Goal: Navigation & Orientation: Find specific page/section

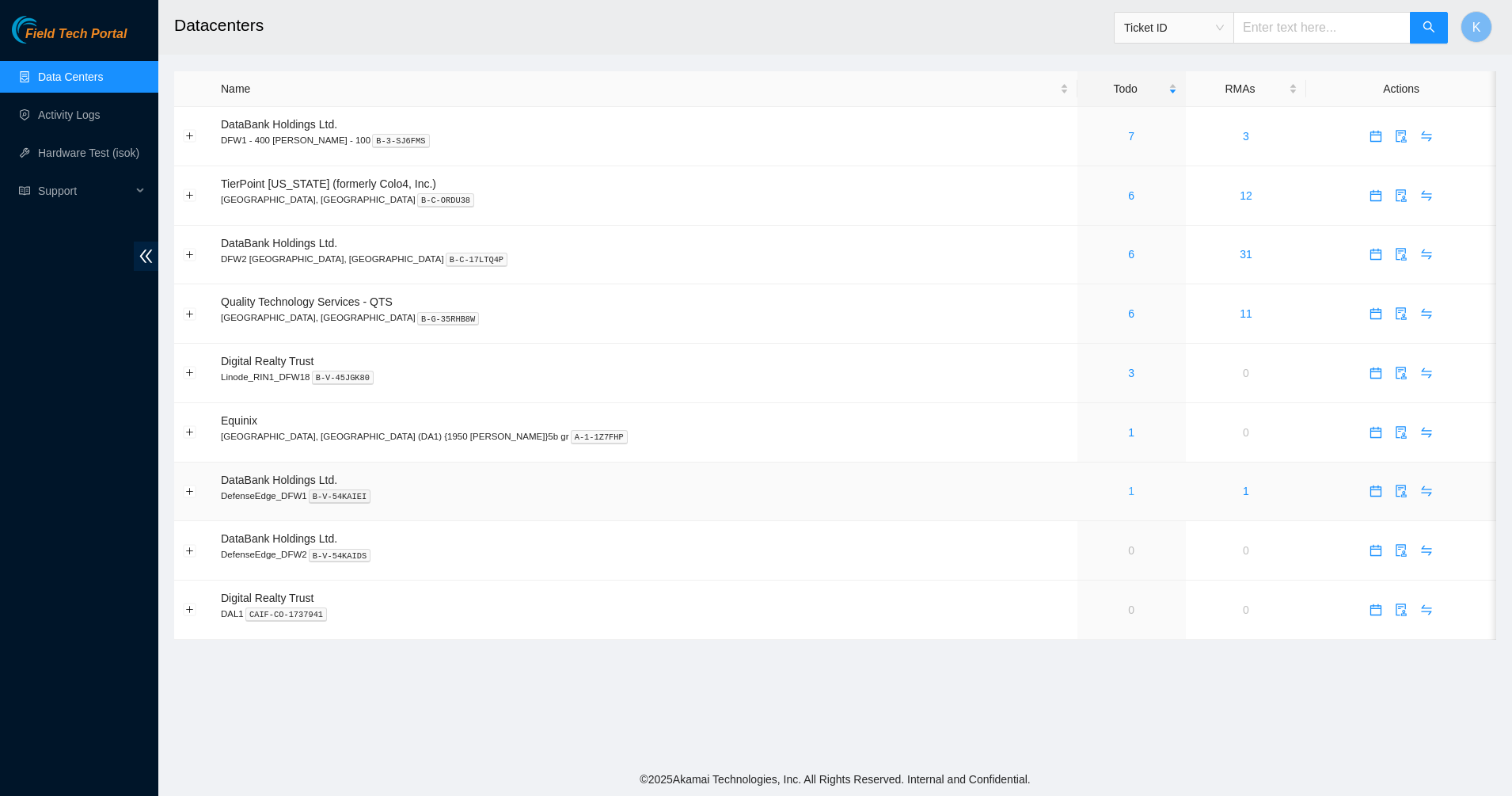
click at [1128, 495] on link "1" at bounding box center [1131, 491] width 7 height 13
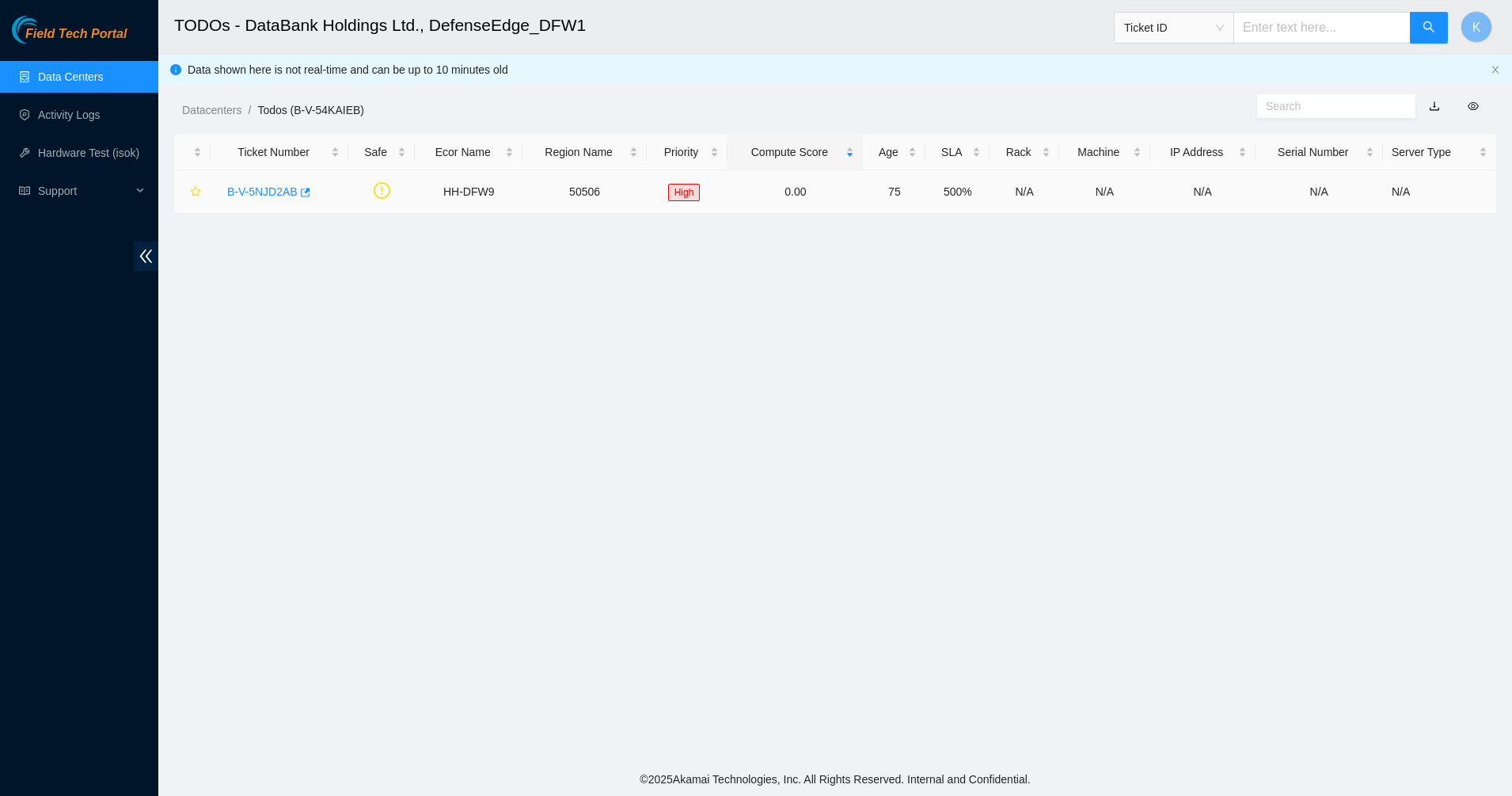
click at [257, 191] on link "B-V-5NJD2AB" at bounding box center [262, 191] width 70 height 13
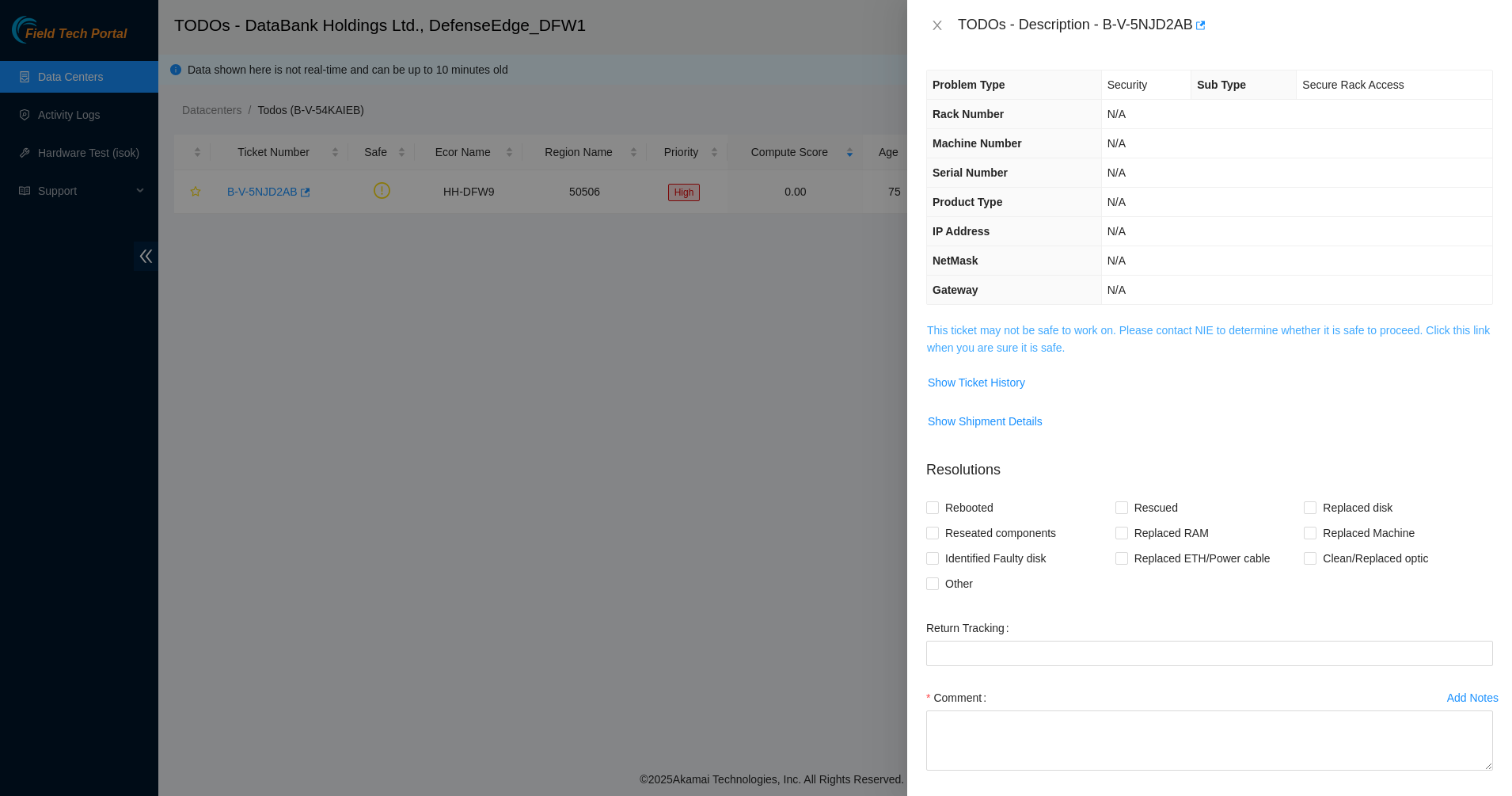
click at [1006, 340] on link "This ticket may not be safe to work on. Please contact NIE to determine whether…" at bounding box center [1208, 339] width 563 height 30
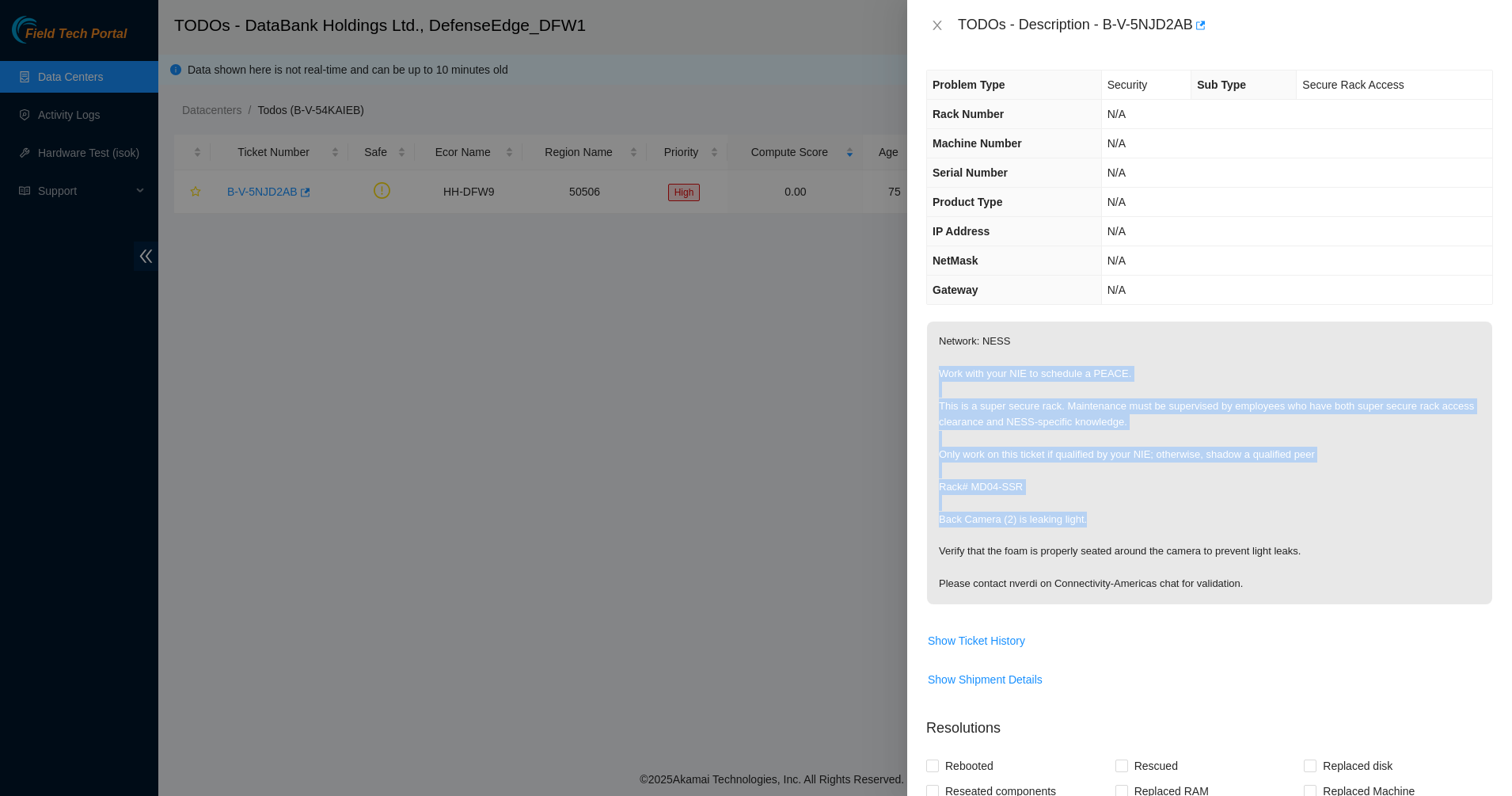
drag, startPoint x: 983, startPoint y: 356, endPoint x: 1091, endPoint y: 530, distance: 204.8
click at [1092, 528] on p "Network: NESS Work with your NIE to schedule a PEACE. This is a super secure ra…" at bounding box center [1209, 462] width 565 height 283
drag, startPoint x: 1091, startPoint y: 530, endPoint x: 1080, endPoint y: 542, distance: 16.3
click at [1082, 541] on p "Network: NESS Work with your NIE to schedule a PEACE. This is a super secure ra…" at bounding box center [1209, 462] width 565 height 283
click at [1037, 538] on p "Network: NESS Work with your NIE to schedule a PEACE. This is a super secure ra…" at bounding box center [1209, 462] width 565 height 283
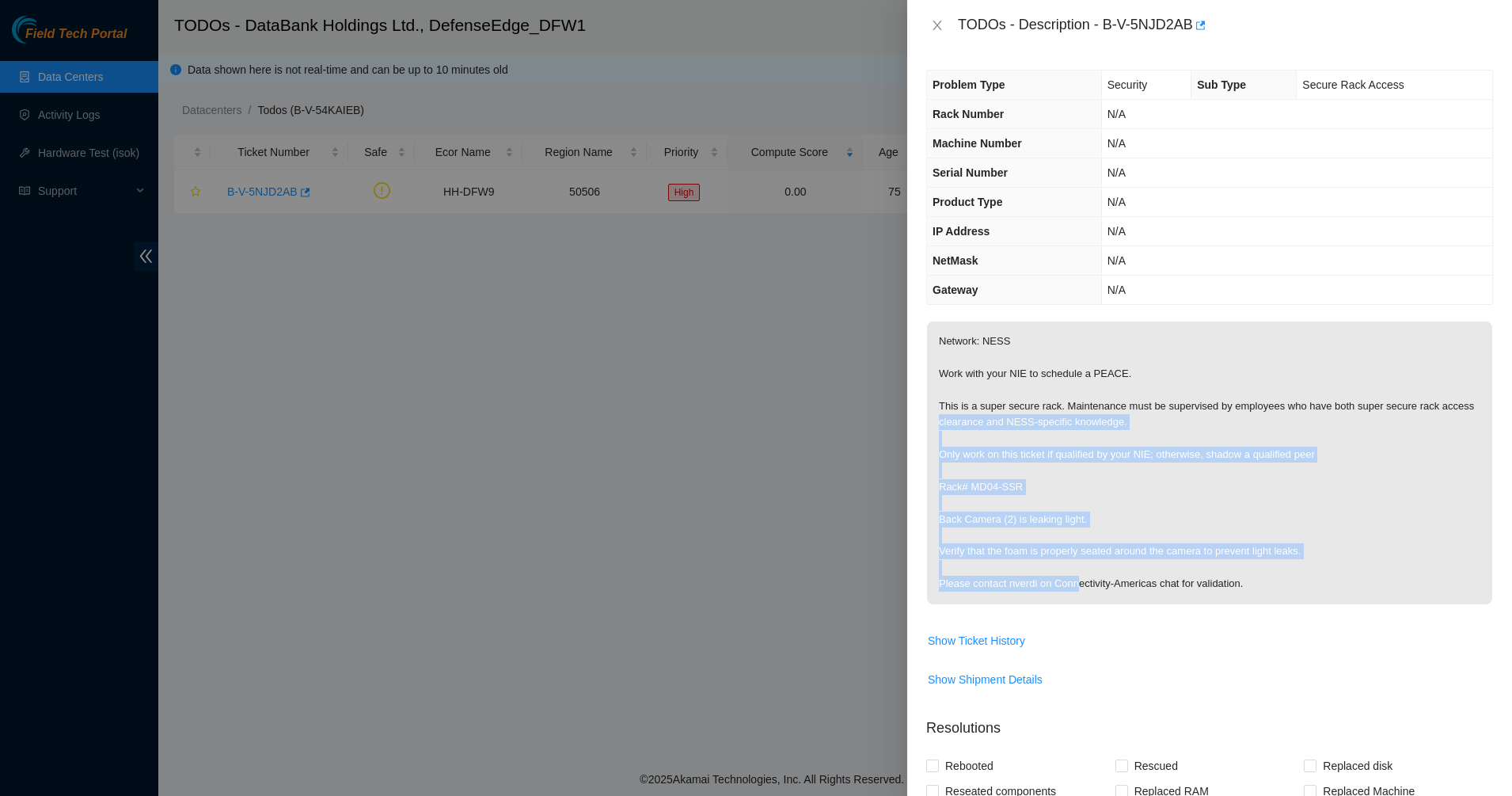
drag, startPoint x: 1076, startPoint y: 585, endPoint x: 934, endPoint y: 417, distance: 220.0
click at [934, 417] on p "Network: NESS Work with your NIE to schedule a PEACE. This is a super secure ra…" at bounding box center [1209, 462] width 565 height 283
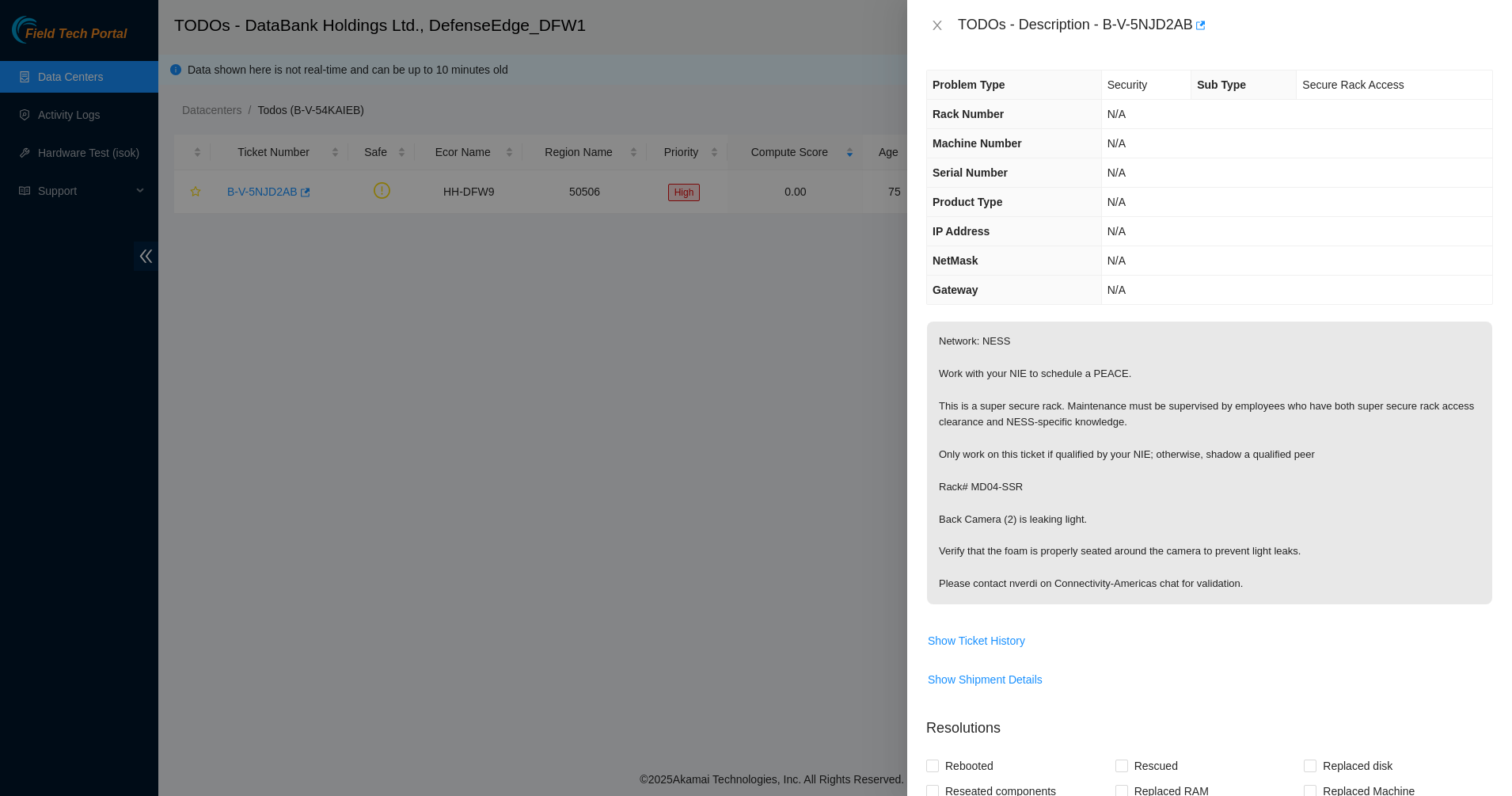
drag, startPoint x: 934, startPoint y: 417, endPoint x: 933, endPoint y: 405, distance: 12.0
click at [933, 405] on p "Network: NESS Work with your NIE to schedule a PEACE. This is a super secure ra…" at bounding box center [1209, 462] width 565 height 283
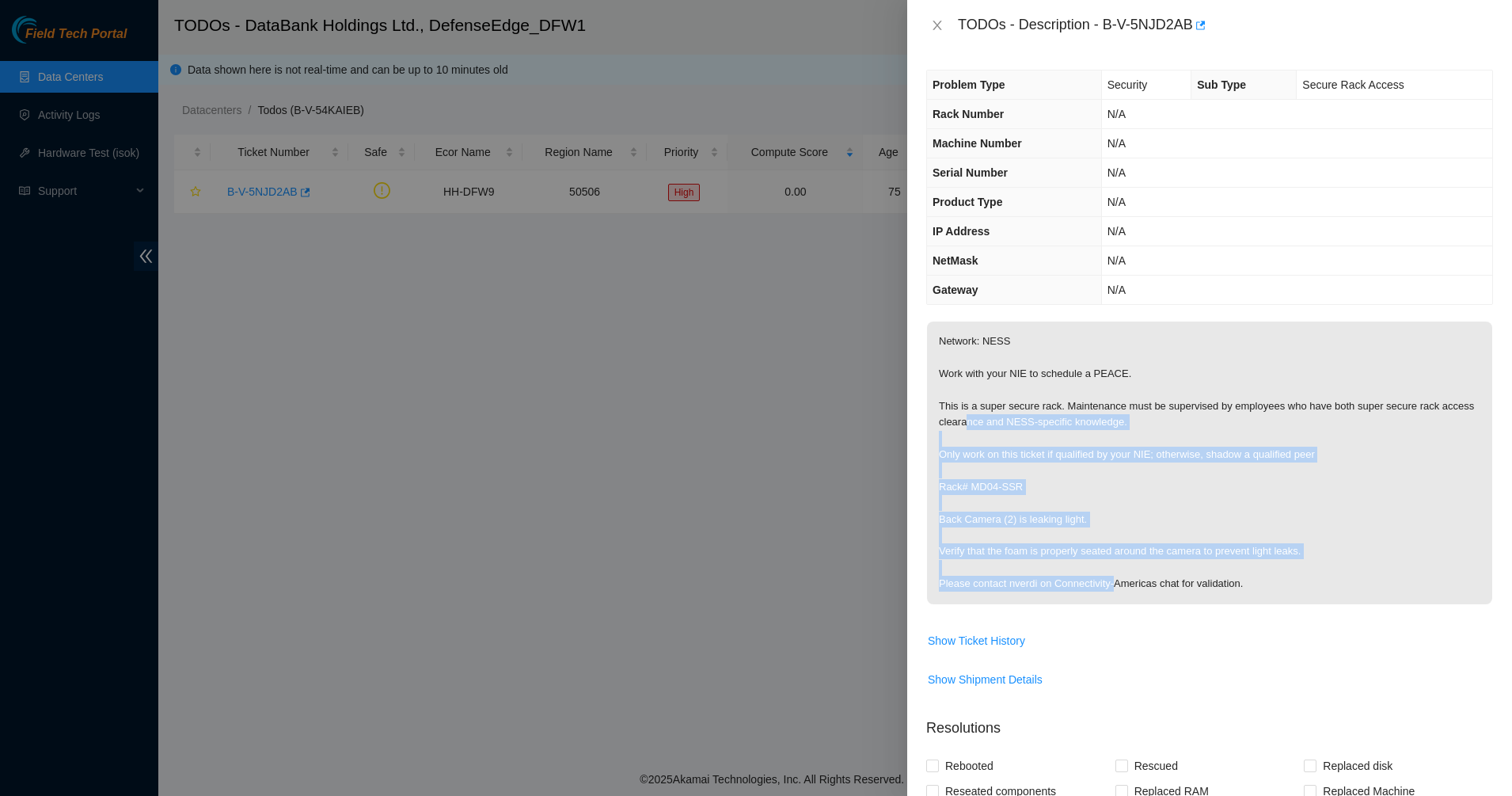
drag, startPoint x: 969, startPoint y: 423, endPoint x: 1110, endPoint y: 611, distance: 235.0
click at [1110, 611] on span "Network: NESS Work with your NIE to schedule a PEACE. This is a super secure ra…" at bounding box center [1209, 467] width 565 height 293
drag, startPoint x: 1110, startPoint y: 611, endPoint x: 1047, endPoint y: 616, distance: 63.2
click at [1047, 616] on td "Network: NESS Work with your NIE to schedule a PEACE. This is a super secure ra…" at bounding box center [1209, 473] width 567 height 306
click at [1046, 597] on p "Network: NESS Work with your NIE to schedule a PEACE. This is a super secure ra…" at bounding box center [1209, 462] width 565 height 283
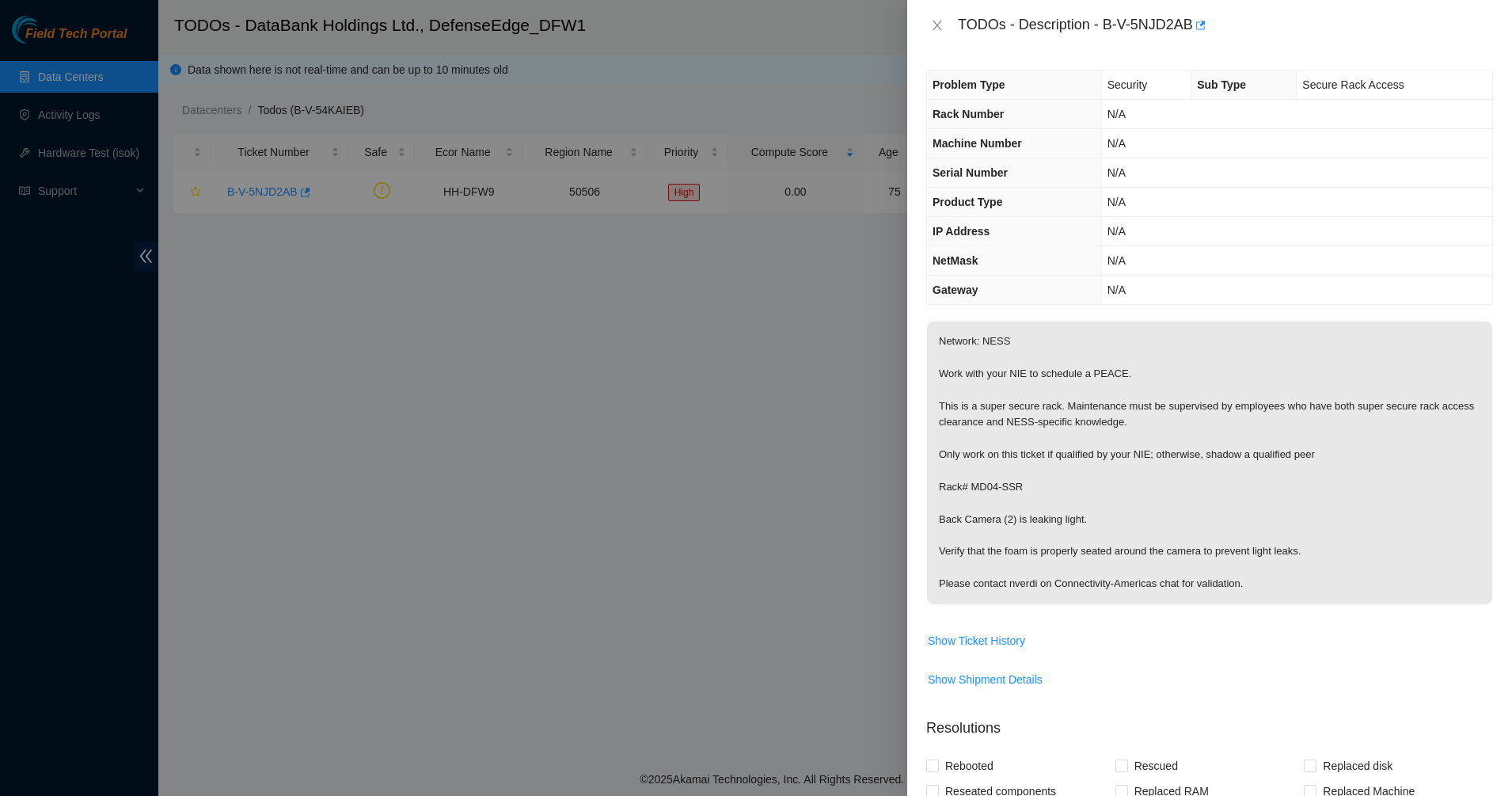
click at [1043, 593] on p "Network: NESS Work with your NIE to schedule a PEACE. This is a super secure ra…" at bounding box center [1209, 462] width 565 height 283
click at [942, 29] on icon "close" at bounding box center [937, 25] width 13 height 13
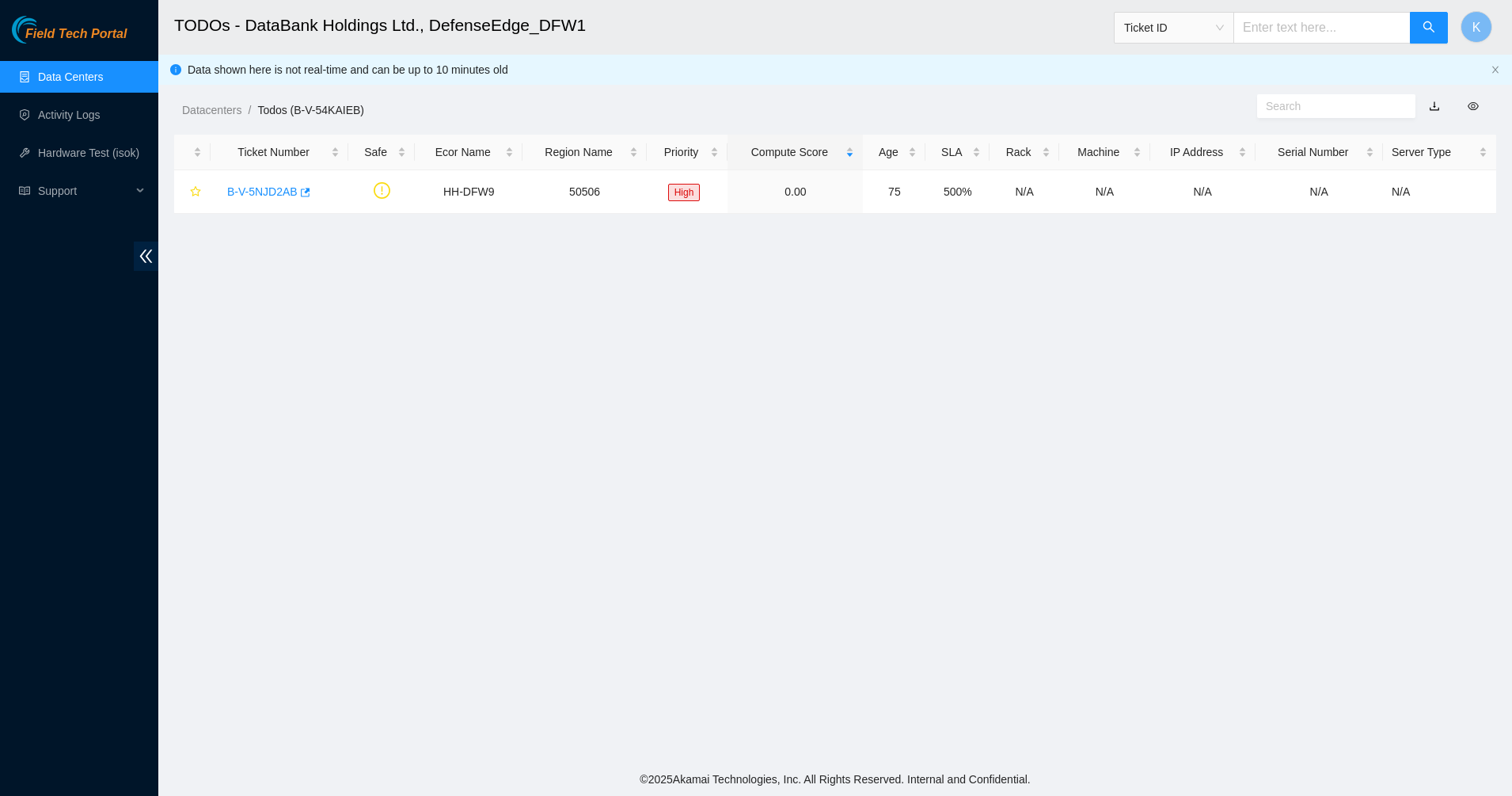
click at [57, 83] on link "Data Centers" at bounding box center [70, 76] width 65 height 13
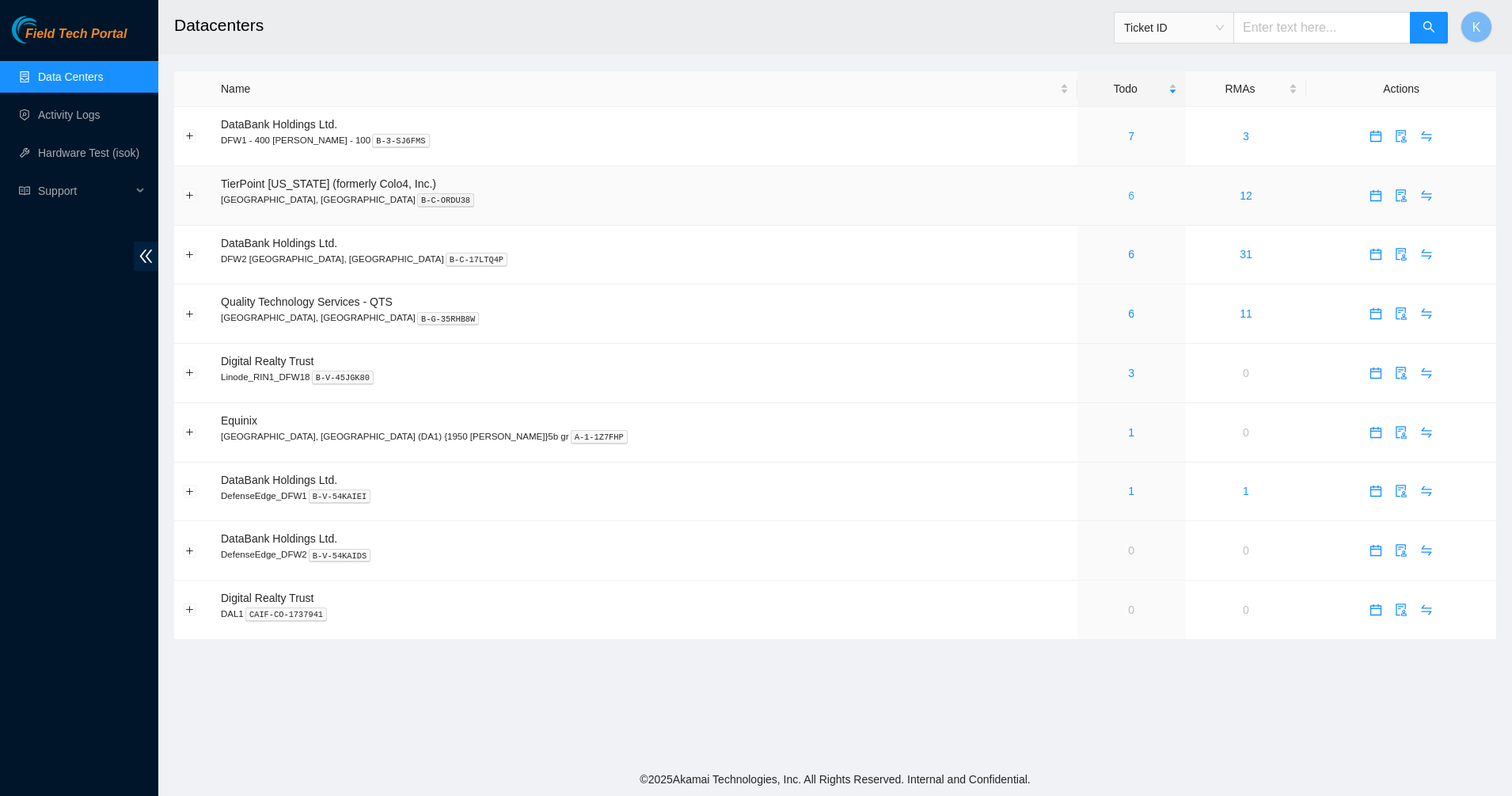
click at [1128, 199] on link "6" at bounding box center [1131, 195] width 7 height 13
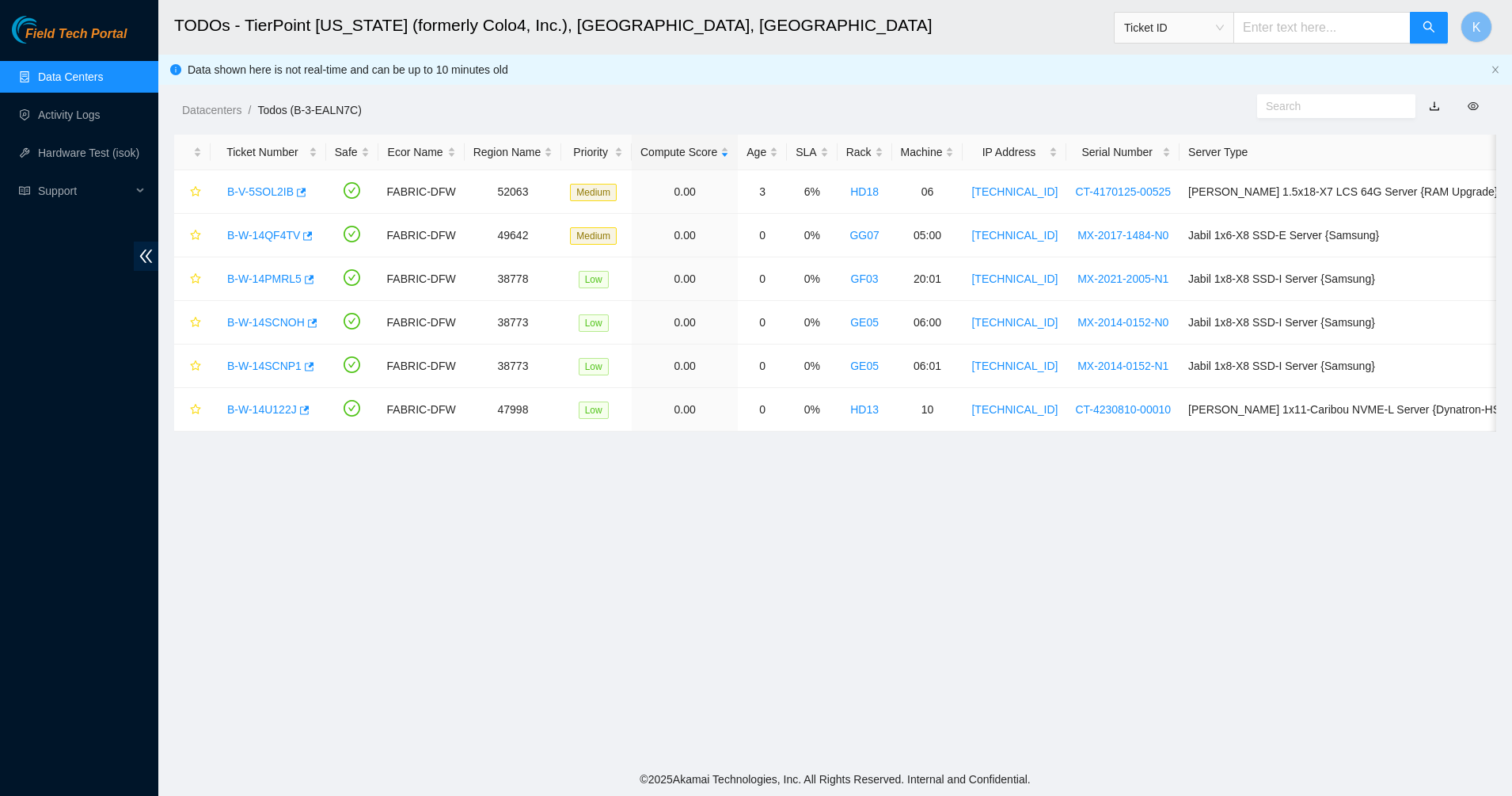
click at [64, 75] on link "Data Centers" at bounding box center [70, 76] width 65 height 13
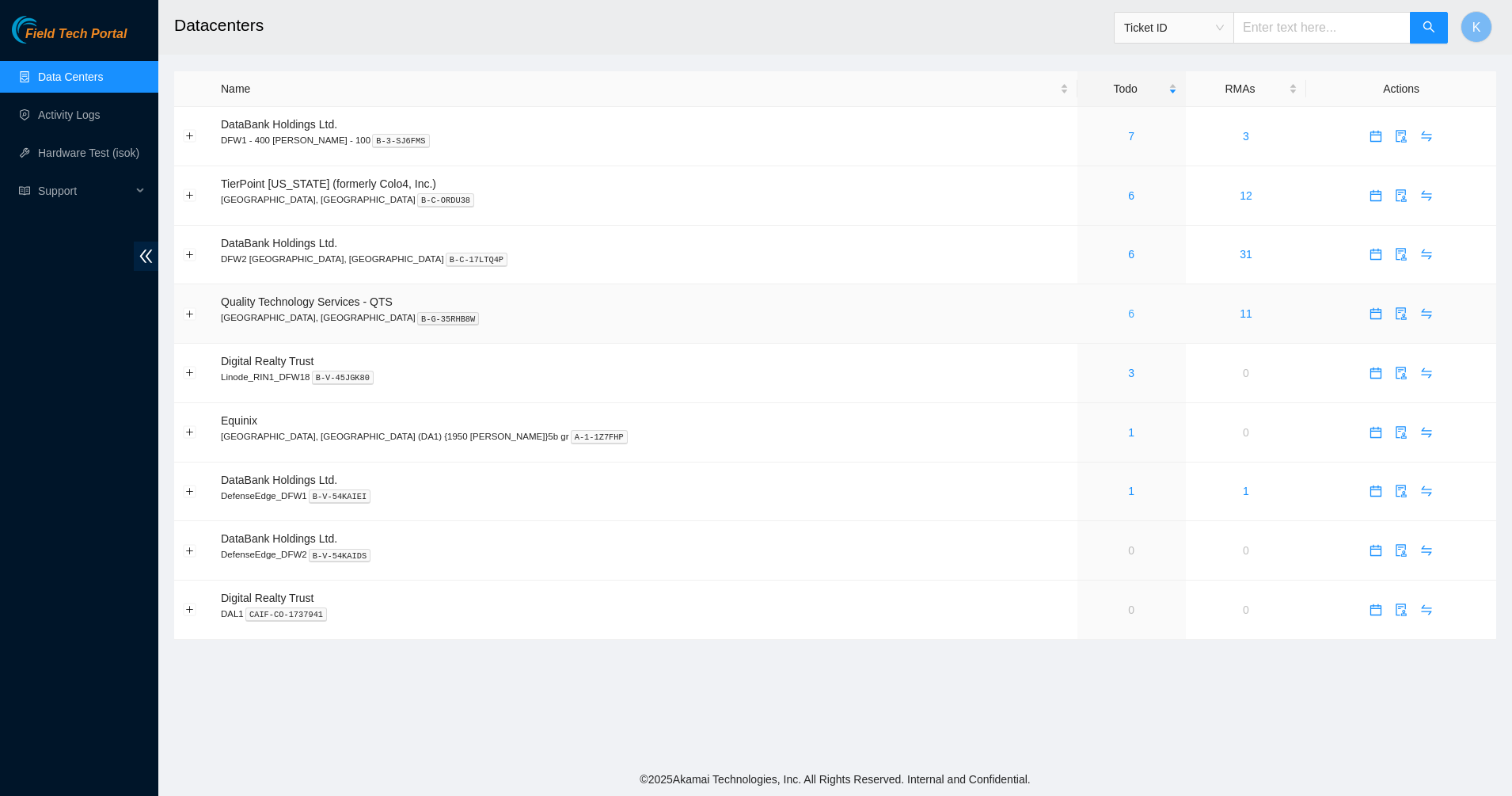
click at [1128, 315] on link "6" at bounding box center [1131, 313] width 7 height 13
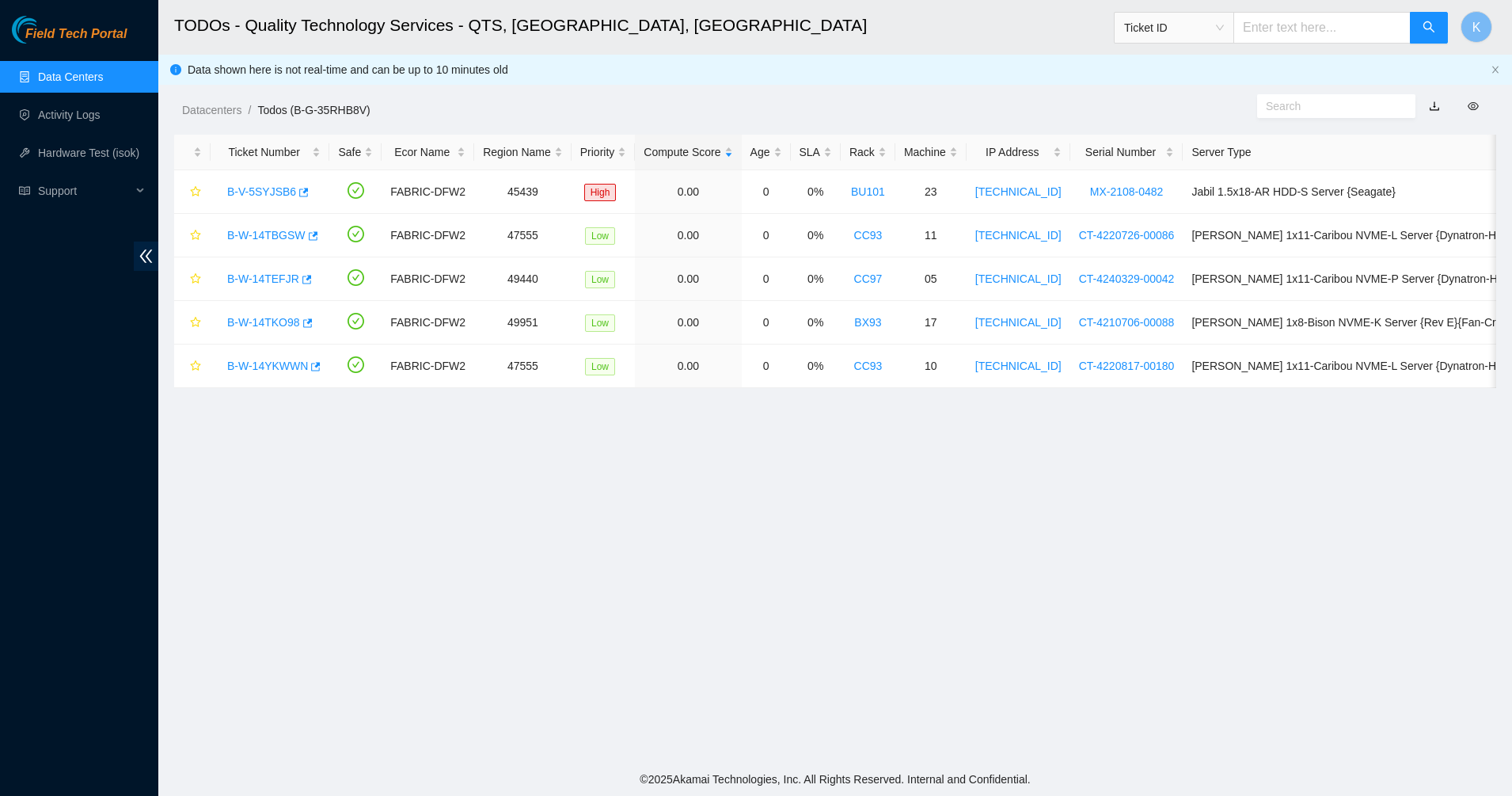
click at [73, 83] on link "Data Centers" at bounding box center [70, 76] width 65 height 13
